Goal: Navigation & Orientation: Find specific page/section

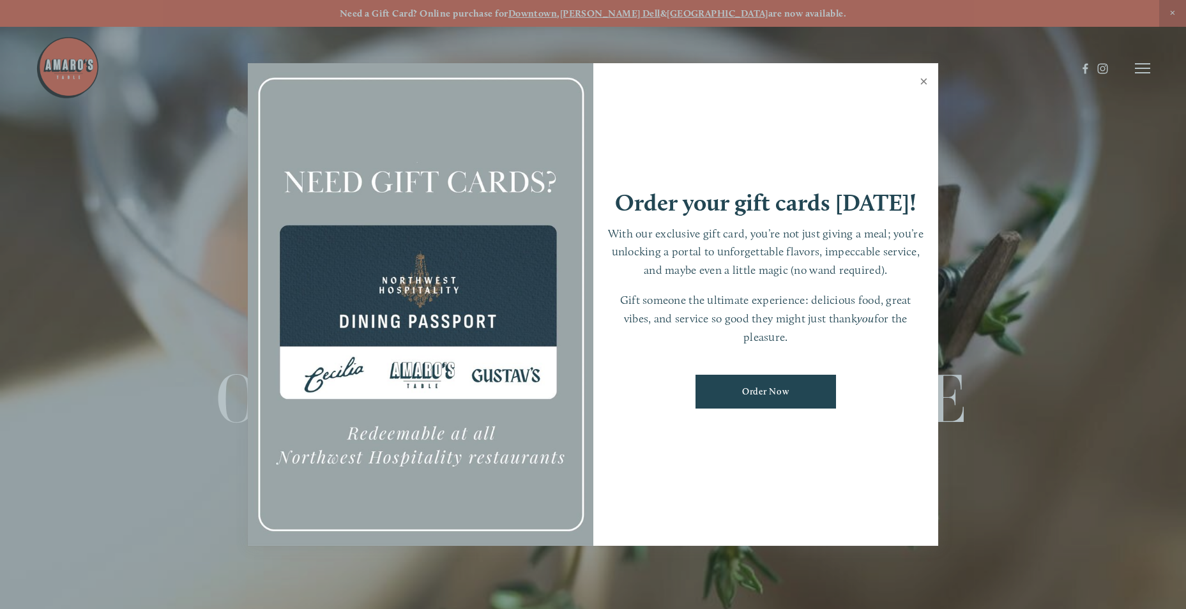
click at [929, 83] on link "Close" at bounding box center [923, 83] width 25 height 36
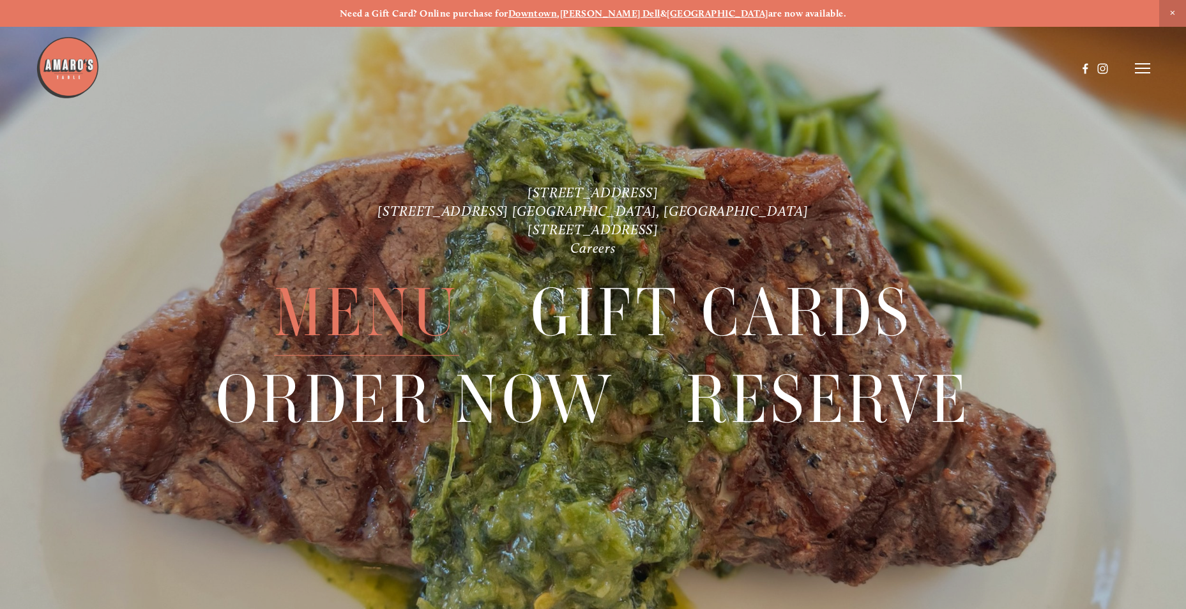
click at [413, 299] on span "Menu" at bounding box center [366, 313] width 185 height 86
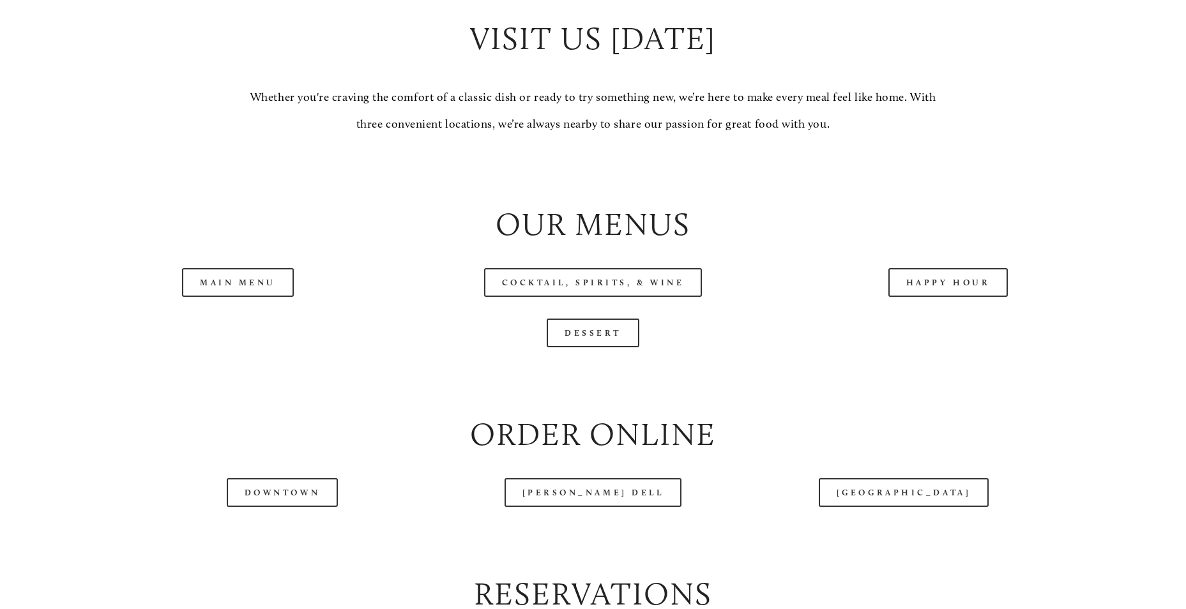
scroll to position [1341, 0]
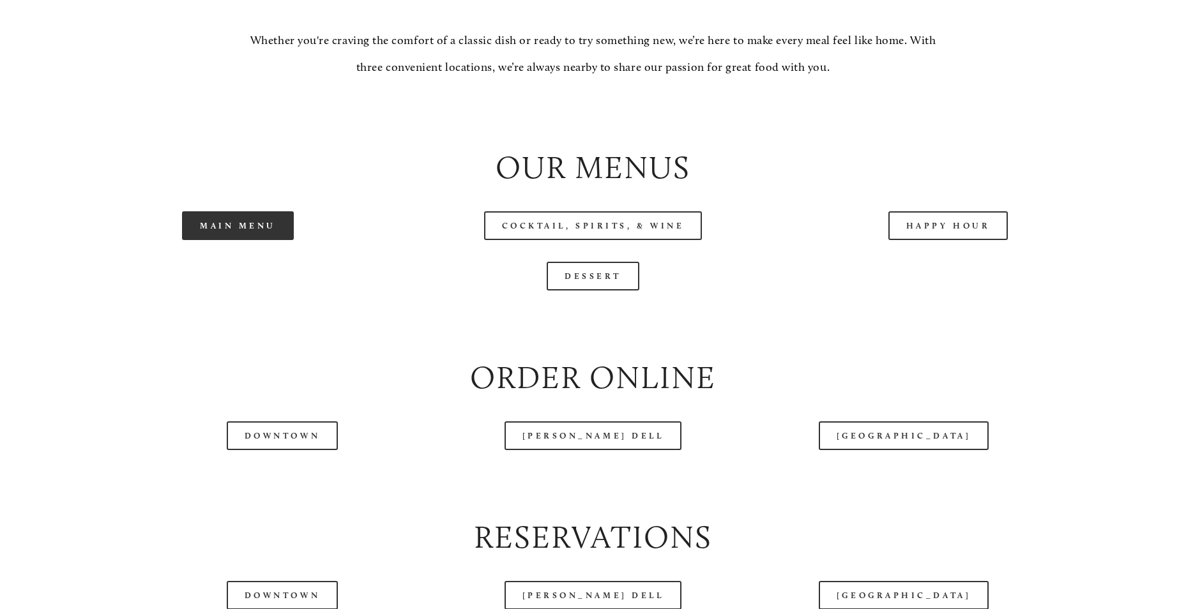
click at [239, 240] on link "Main Menu" at bounding box center [238, 225] width 112 height 29
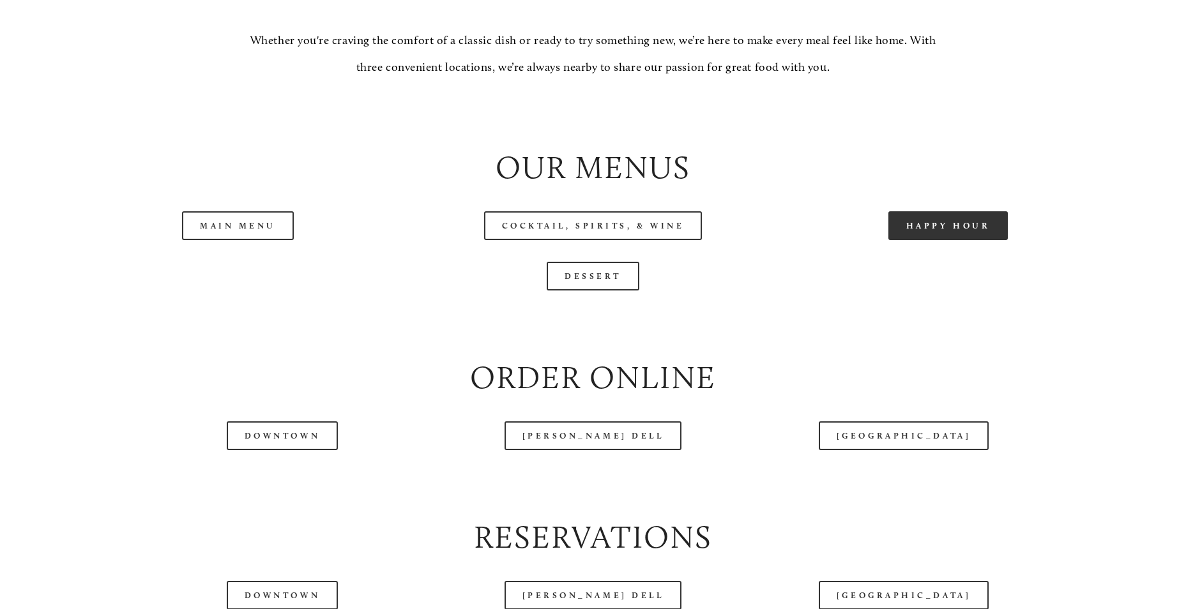
click at [909, 240] on link "Happy Hour" at bounding box center [948, 225] width 120 height 29
